Goal: Transaction & Acquisition: Purchase product/service

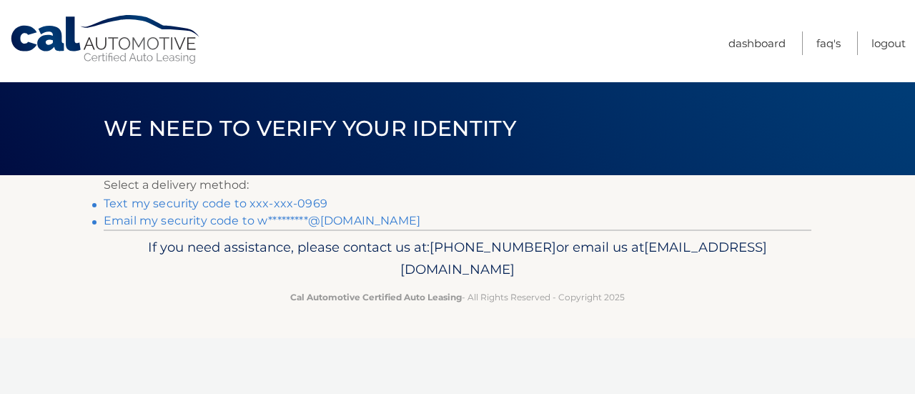
click at [267, 204] on link "Text my security code to xxx-xxx-0969" at bounding box center [216, 204] width 224 height 14
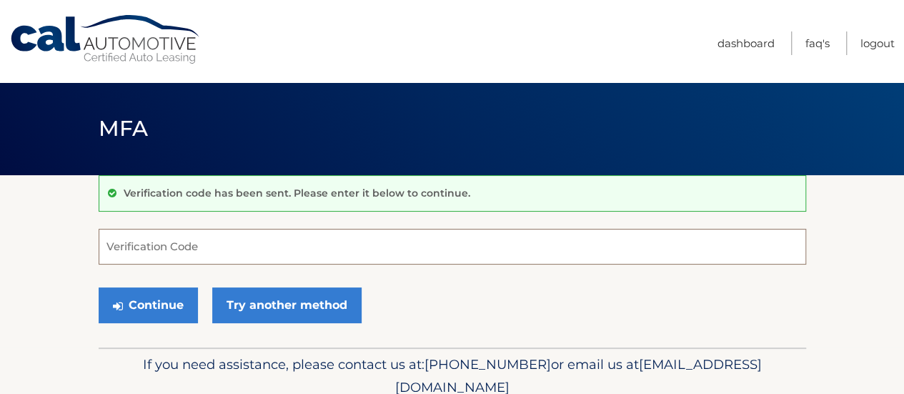
click at [194, 245] on input "Verification Code" at bounding box center [452, 247] width 707 height 36
click at [206, 252] on input "Verification Code" at bounding box center [452, 247] width 707 height 36
type input "628388"
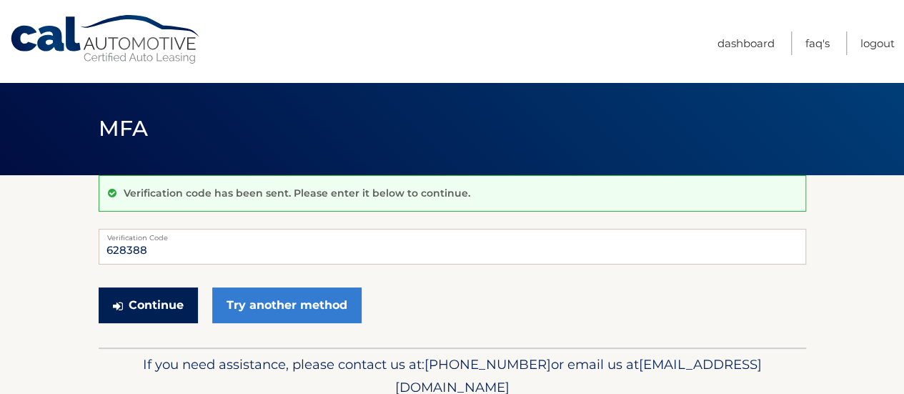
click at [151, 304] on button "Continue" at bounding box center [148, 305] width 99 height 36
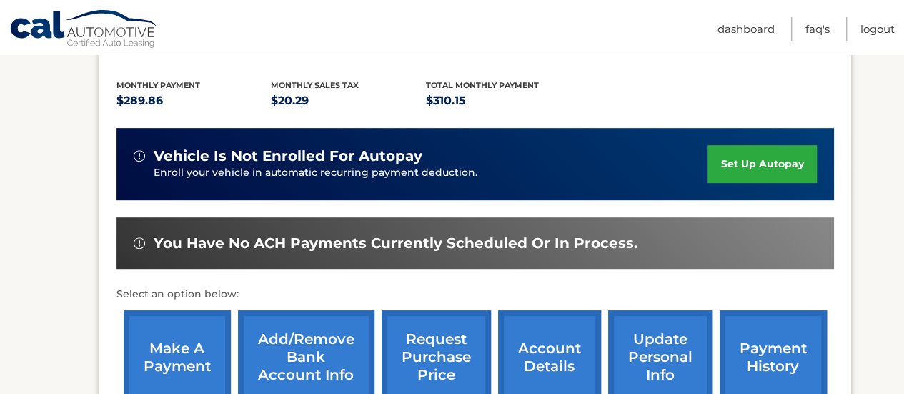
scroll to position [357, 0]
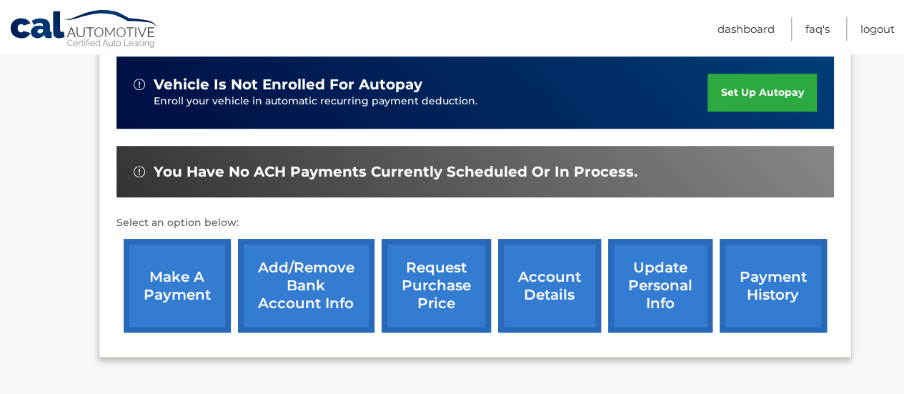
click at [192, 289] on link "make a payment" at bounding box center [177, 286] width 107 height 94
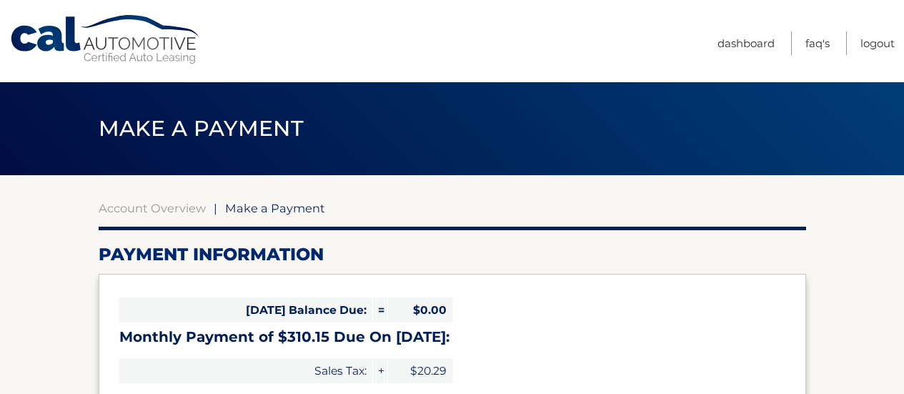
select select "MDMyNzkxNjItMjc4OS00MjFmLTgxNWMtZDE3ODE1N2U4NTll"
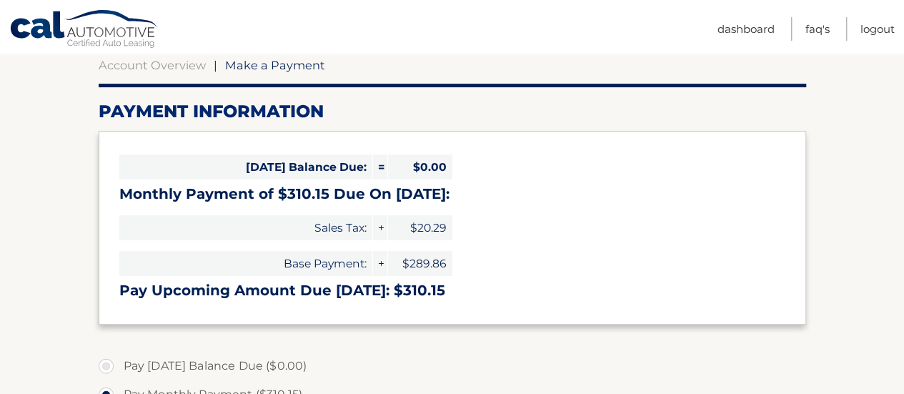
scroll to position [71, 0]
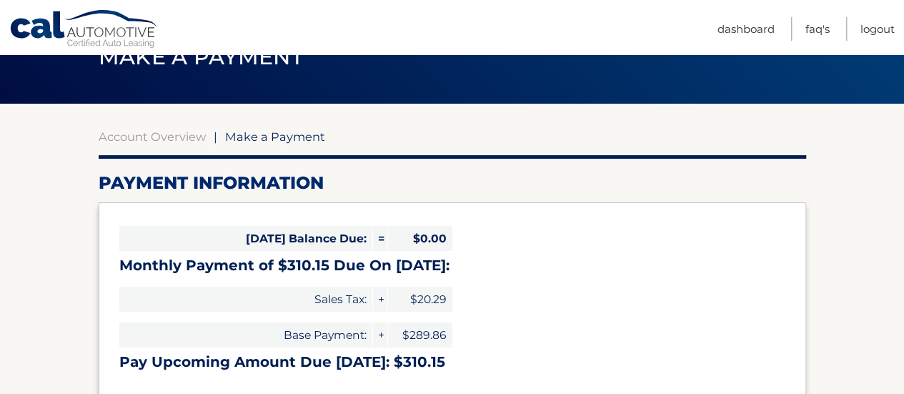
click at [261, 139] on span "Make a Payment" at bounding box center [275, 136] width 100 height 14
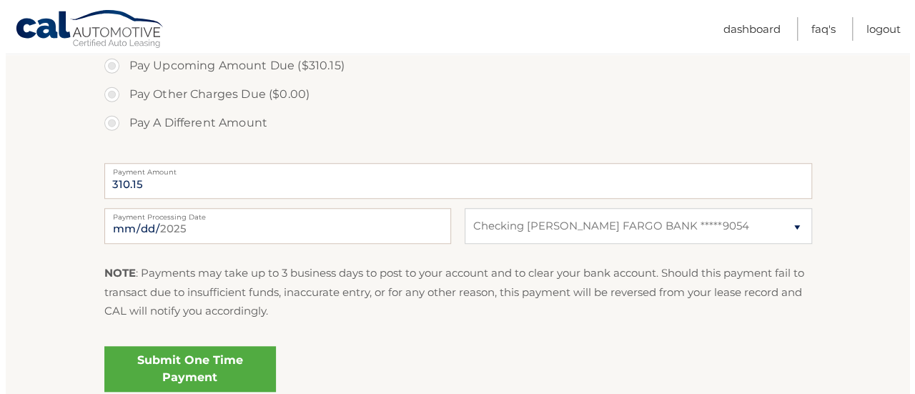
scroll to position [572, 0]
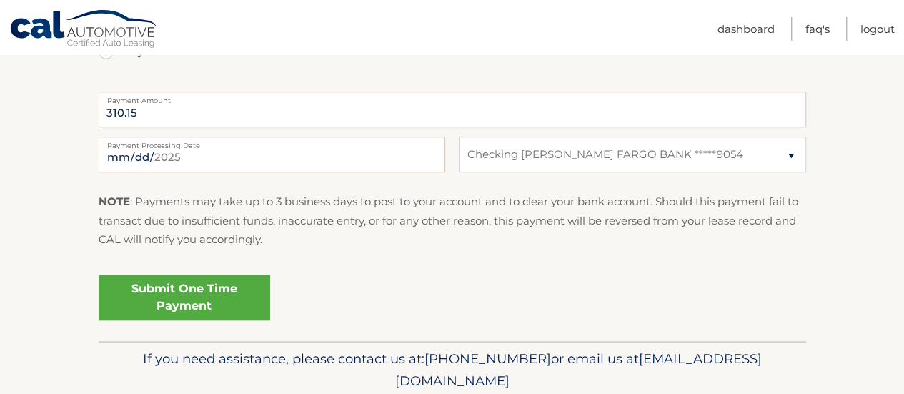
click at [197, 301] on link "Submit One Time Payment" at bounding box center [185, 297] width 172 height 46
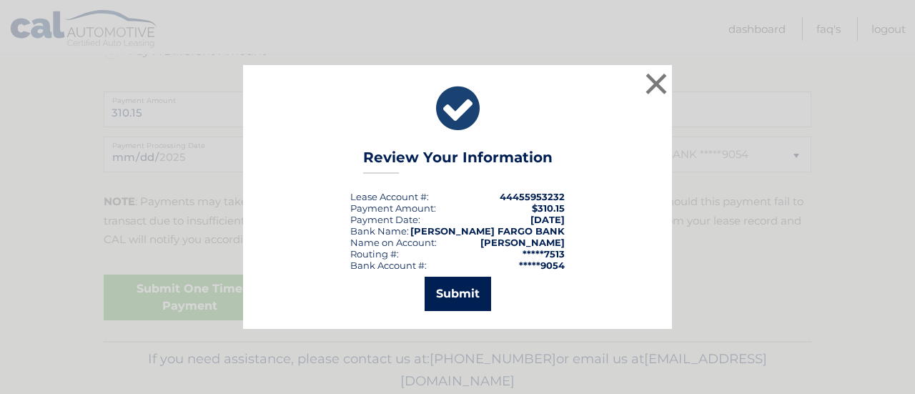
click at [461, 298] on button "Submit" at bounding box center [457, 294] width 66 height 34
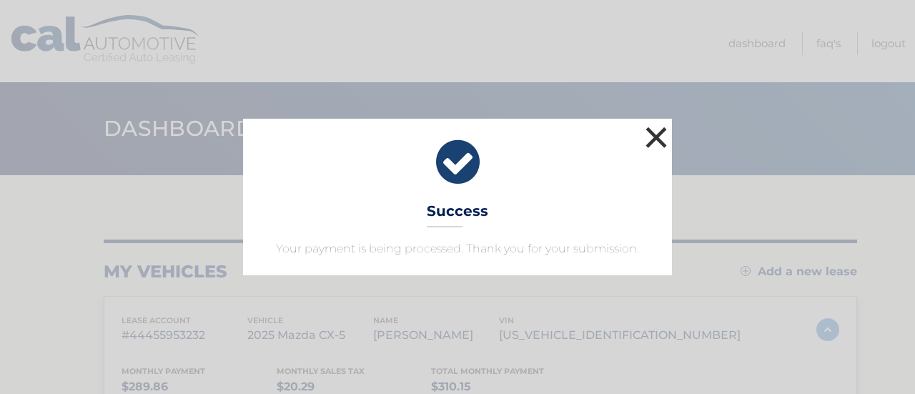
click at [654, 138] on button "×" at bounding box center [656, 137] width 29 height 29
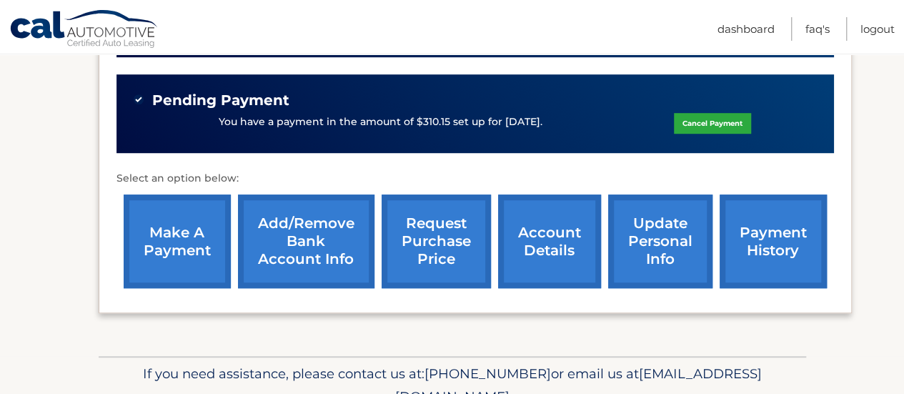
scroll to position [498, 0]
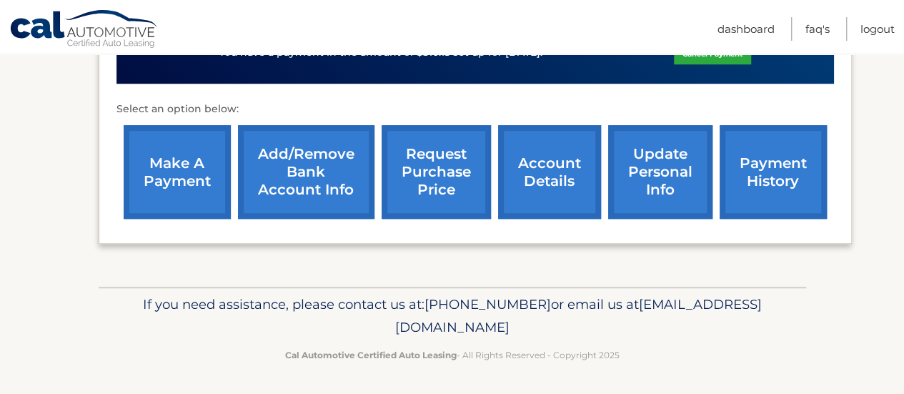
click at [554, 178] on link "account details" at bounding box center [549, 172] width 103 height 94
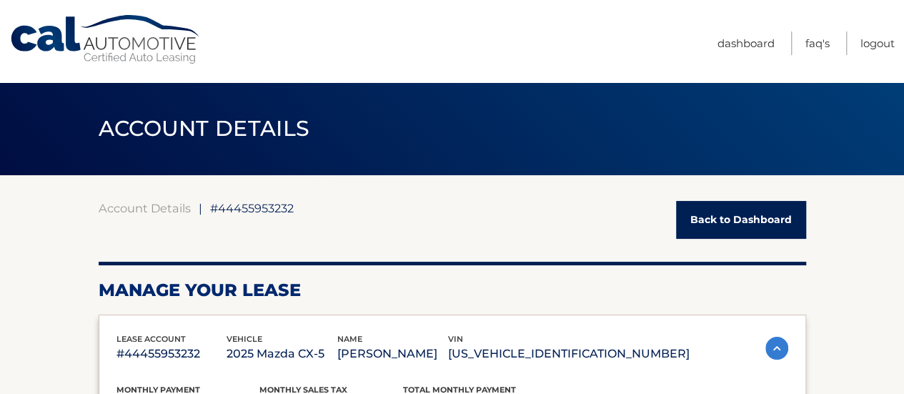
click at [698, 221] on link "Back to Dashboard" at bounding box center [741, 220] width 130 height 38
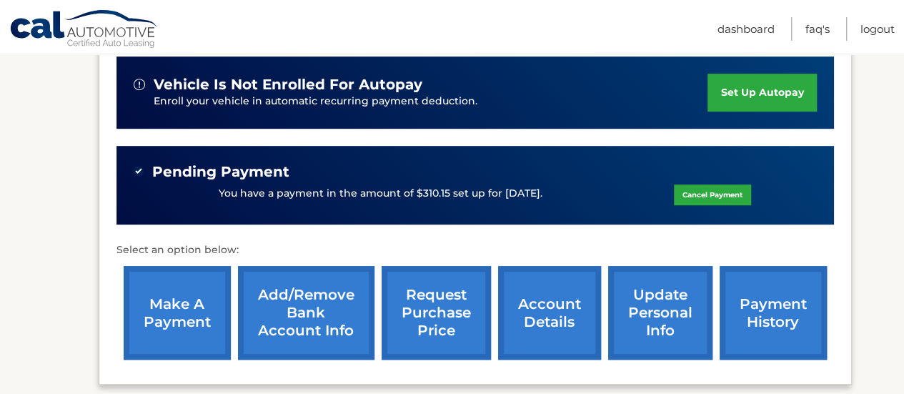
scroll to position [429, 0]
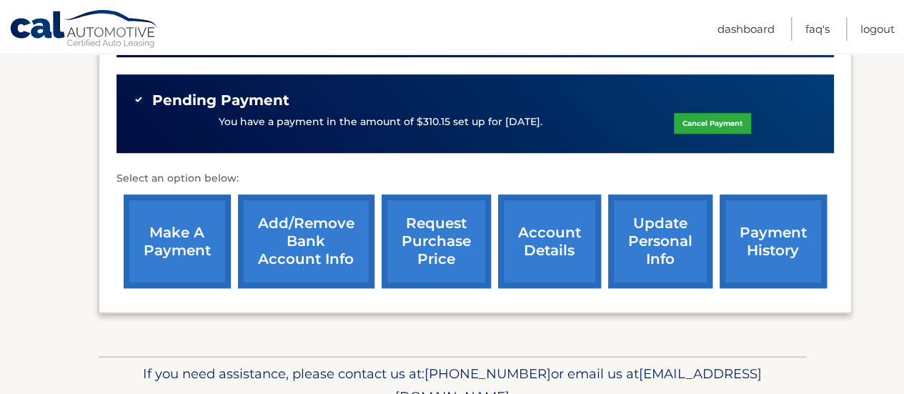
click at [760, 246] on link "payment history" at bounding box center [773, 241] width 107 height 94
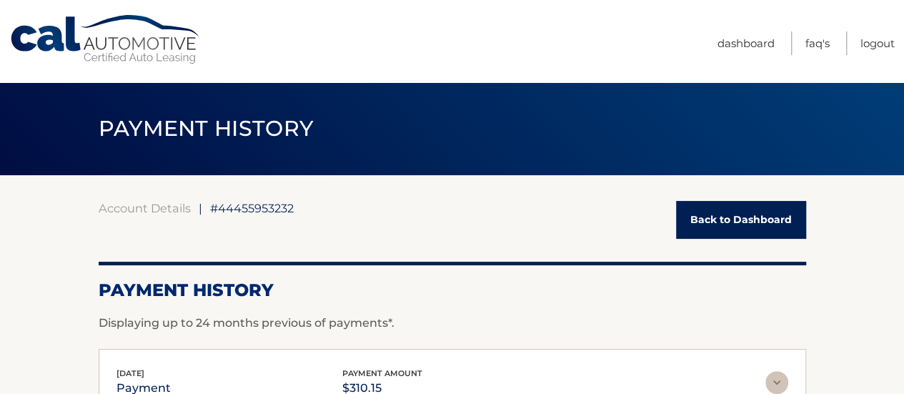
click at [710, 218] on link "Back to Dashboard" at bounding box center [741, 220] width 130 height 38
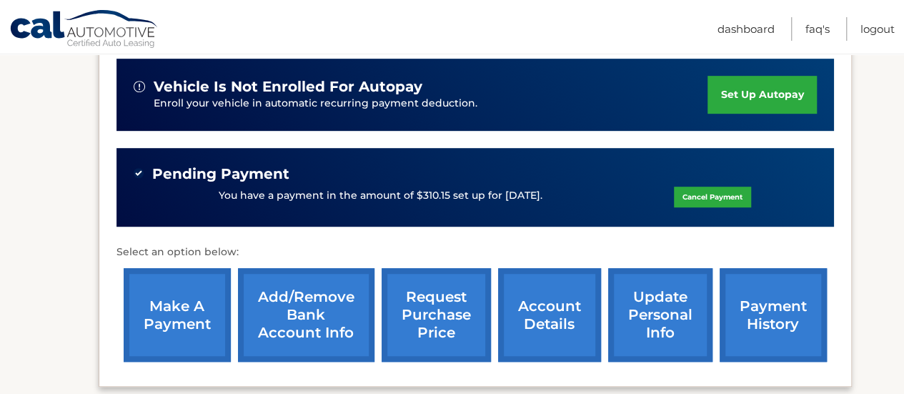
scroll to position [141, 0]
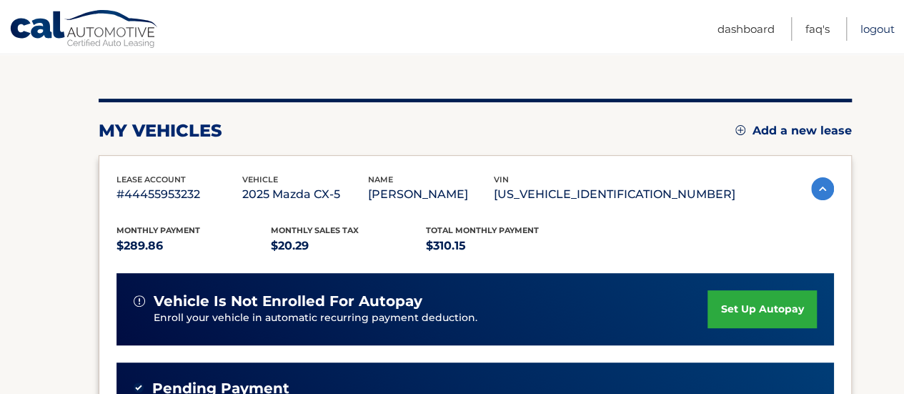
click at [871, 26] on link "Logout" at bounding box center [877, 29] width 34 height 24
